Goal: Information Seeking & Learning: Learn about a topic

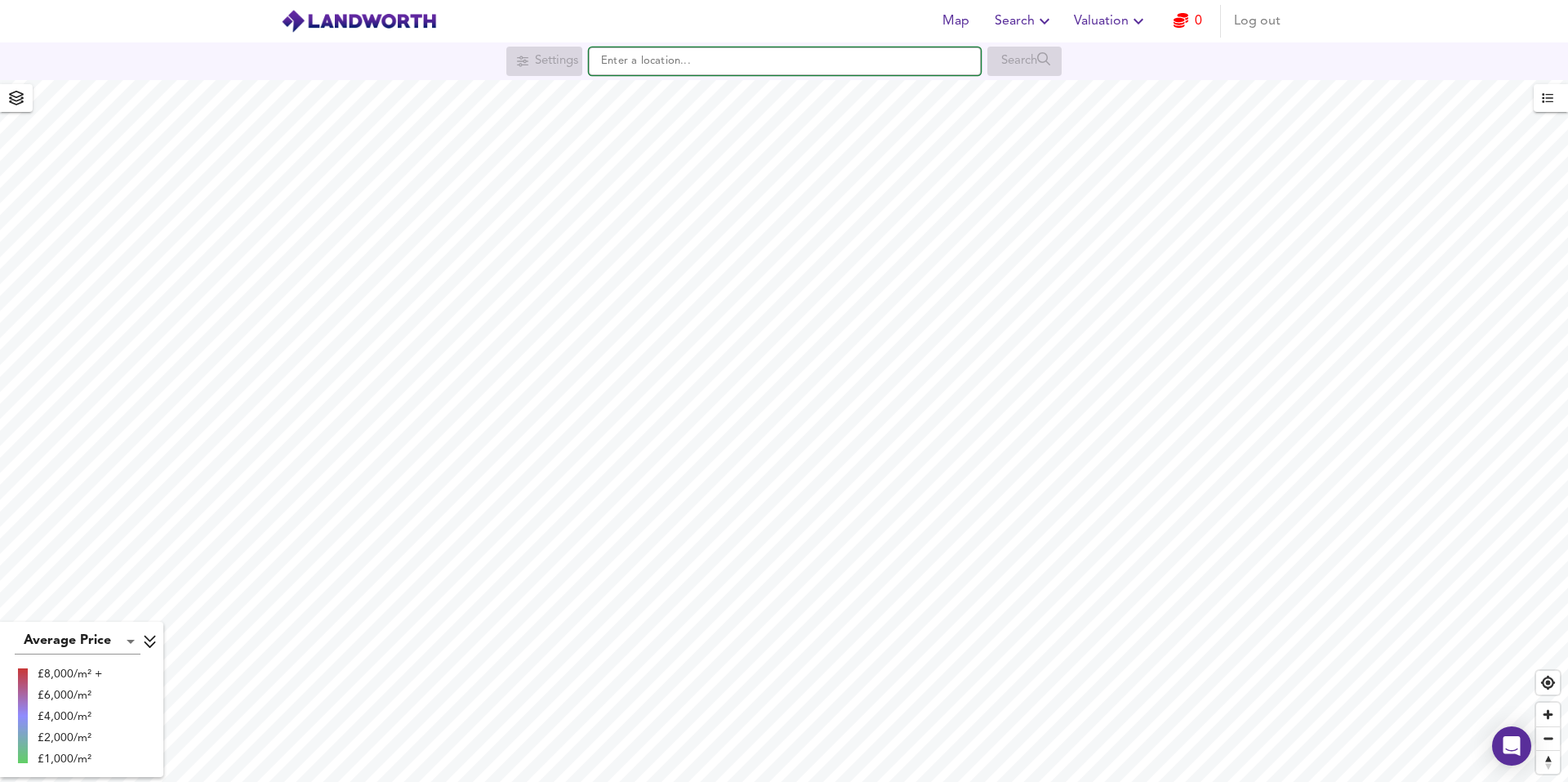
click at [653, 59] on input "text" at bounding box center [784, 61] width 392 height 28
paste input "N9 8NF"
click at [750, 108] on li "[STREET_ADDRESS]" at bounding box center [784, 93] width 390 height 36
type input "[STREET_ADDRESS]"
checkbox input "false"
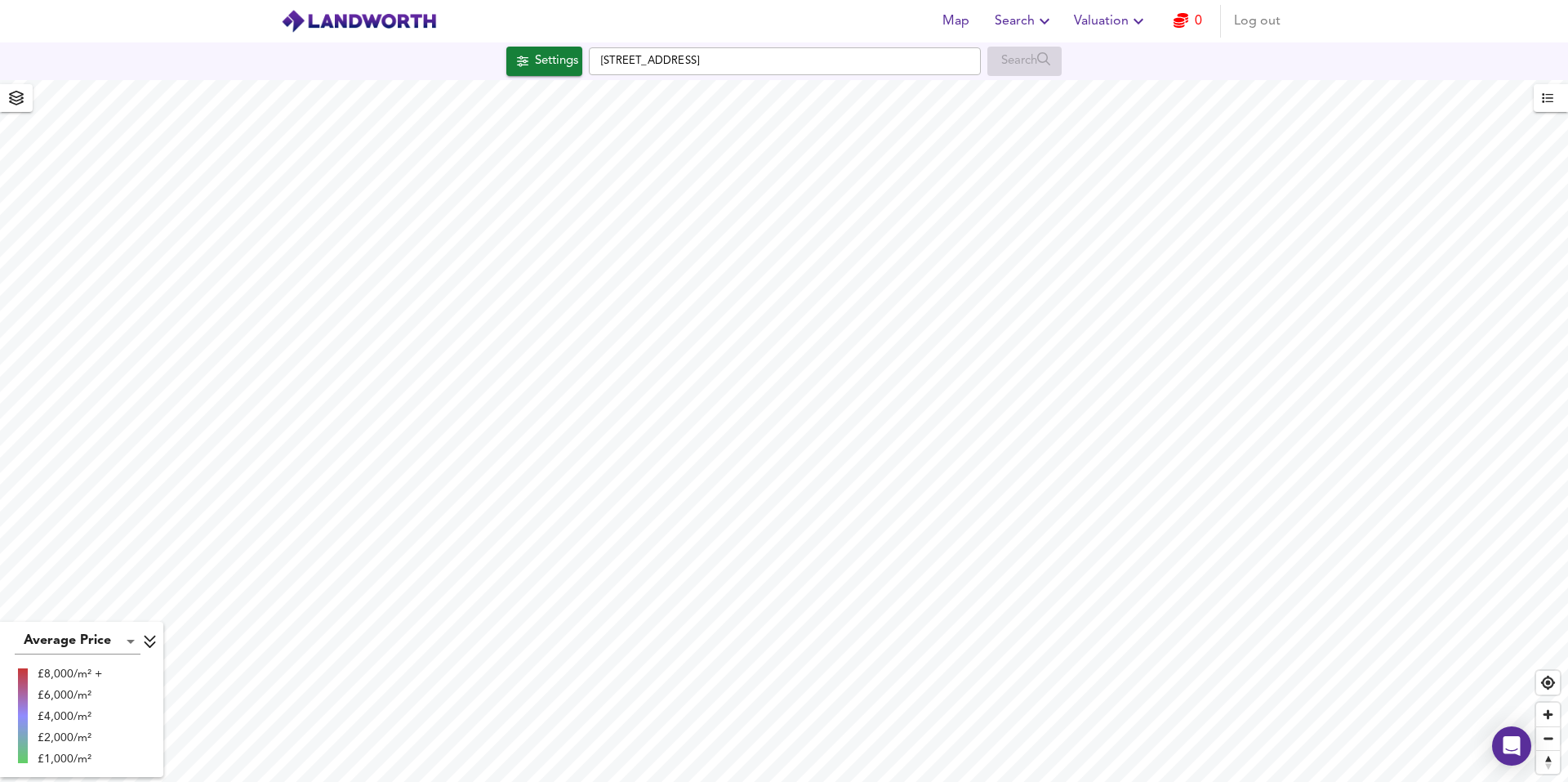
checkbox input "true"
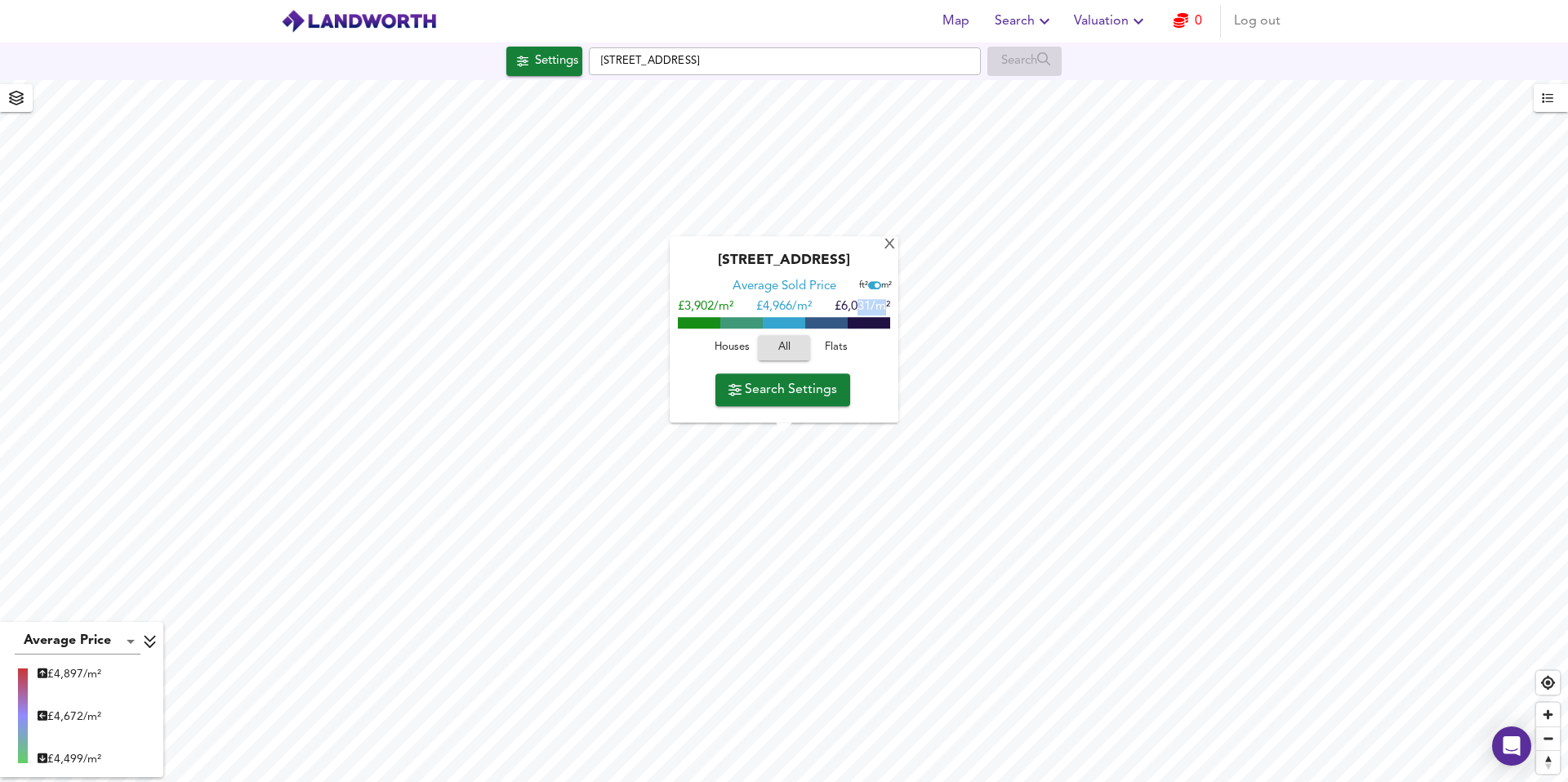
drag, startPoint x: 858, startPoint y: 307, endPoint x: 888, endPoint y: 309, distance: 30.1
click at [889, 309] on span "£6,031/m²" at bounding box center [863, 307] width 55 height 12
drag, startPoint x: 835, startPoint y: 308, endPoint x: 867, endPoint y: 310, distance: 32.1
click at [867, 308] on span "£6,031/m²" at bounding box center [863, 307] width 55 height 12
click at [834, 351] on span "Flats" at bounding box center [836, 348] width 44 height 19
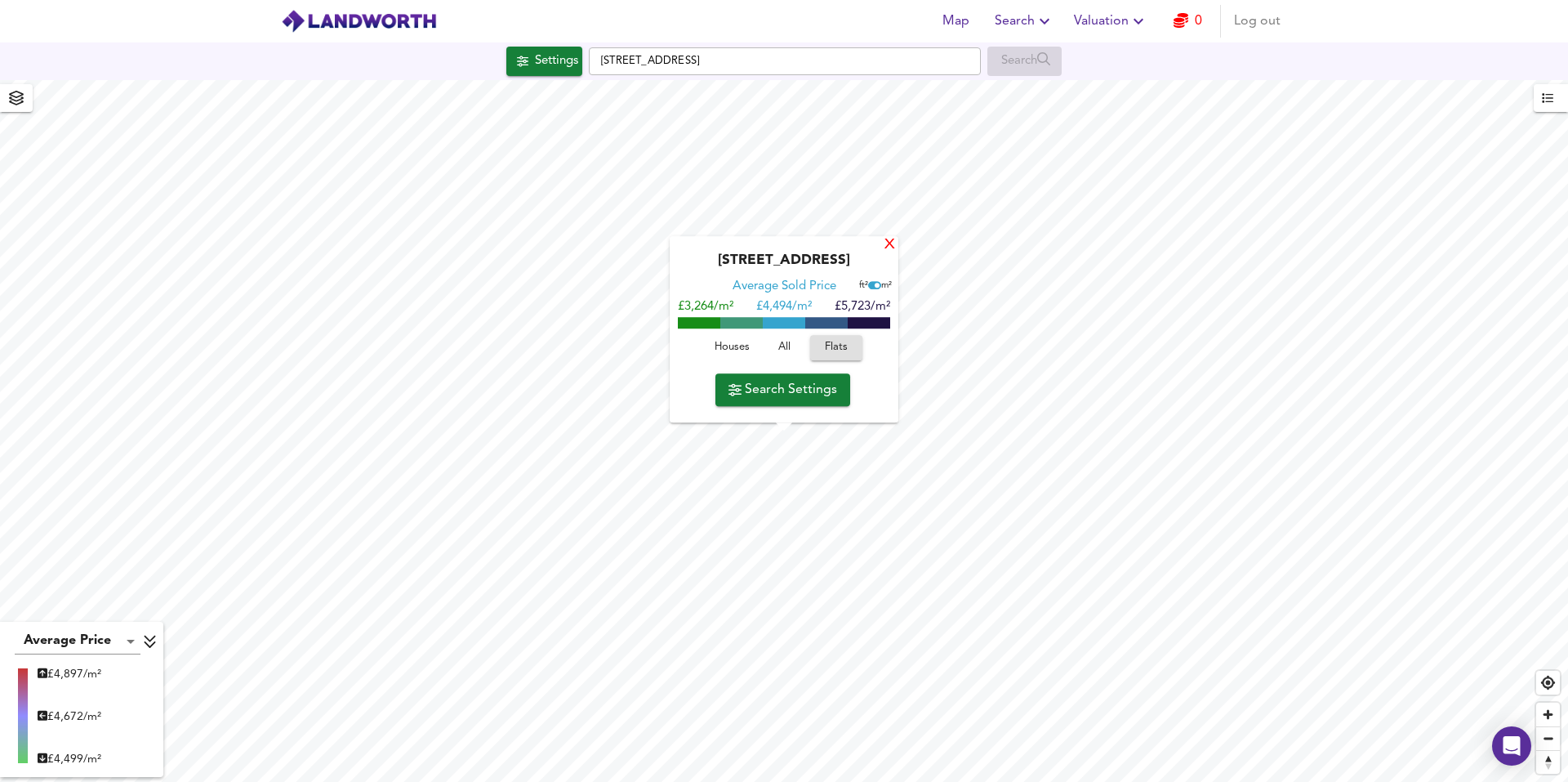
click at [896, 238] on div "X" at bounding box center [890, 246] width 14 height 16
